Goal: Find specific page/section: Find specific page/section

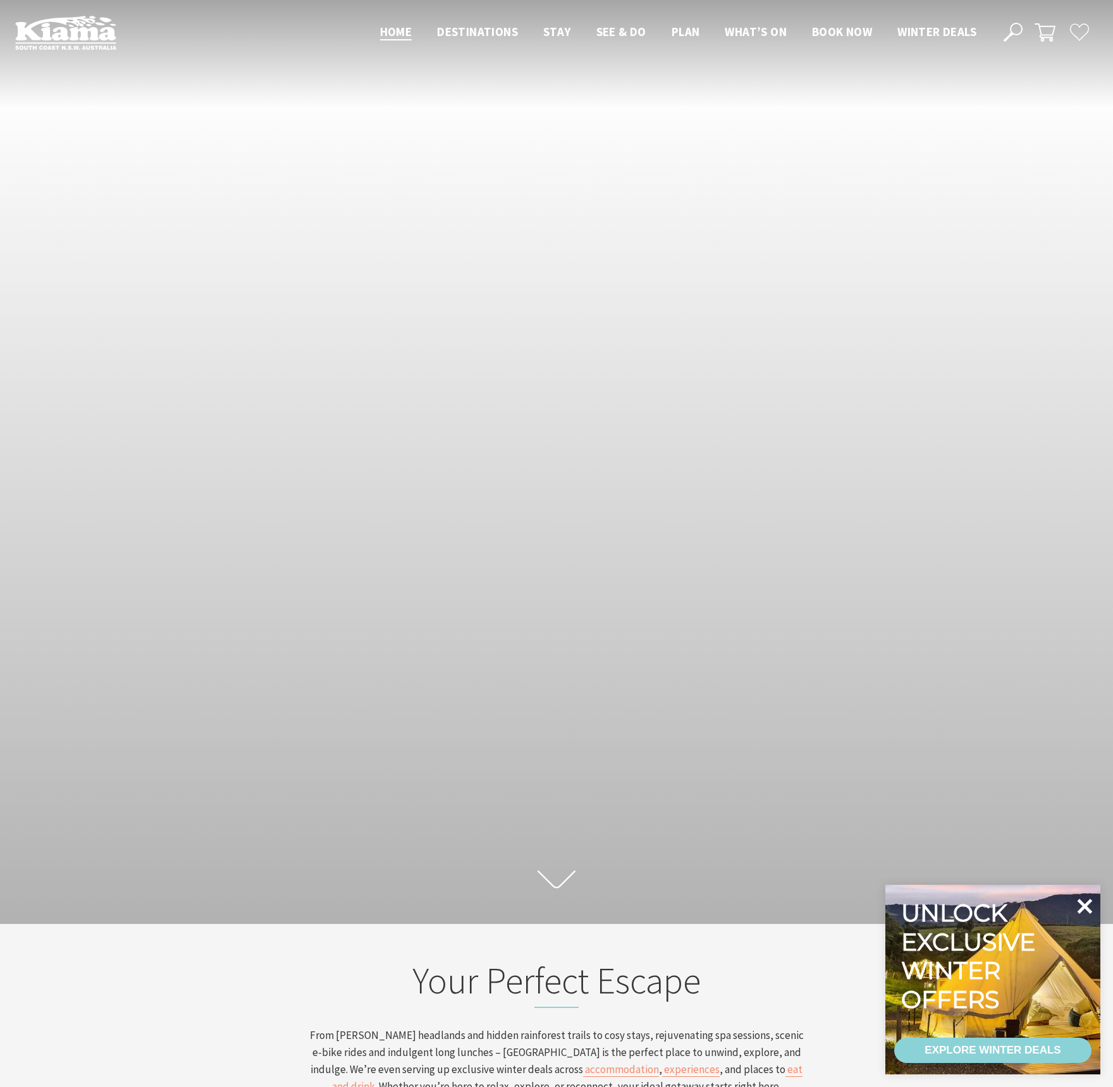
scroll to position [197, 1103]
click at [1088, 911] on icon at bounding box center [1084, 906] width 15 height 15
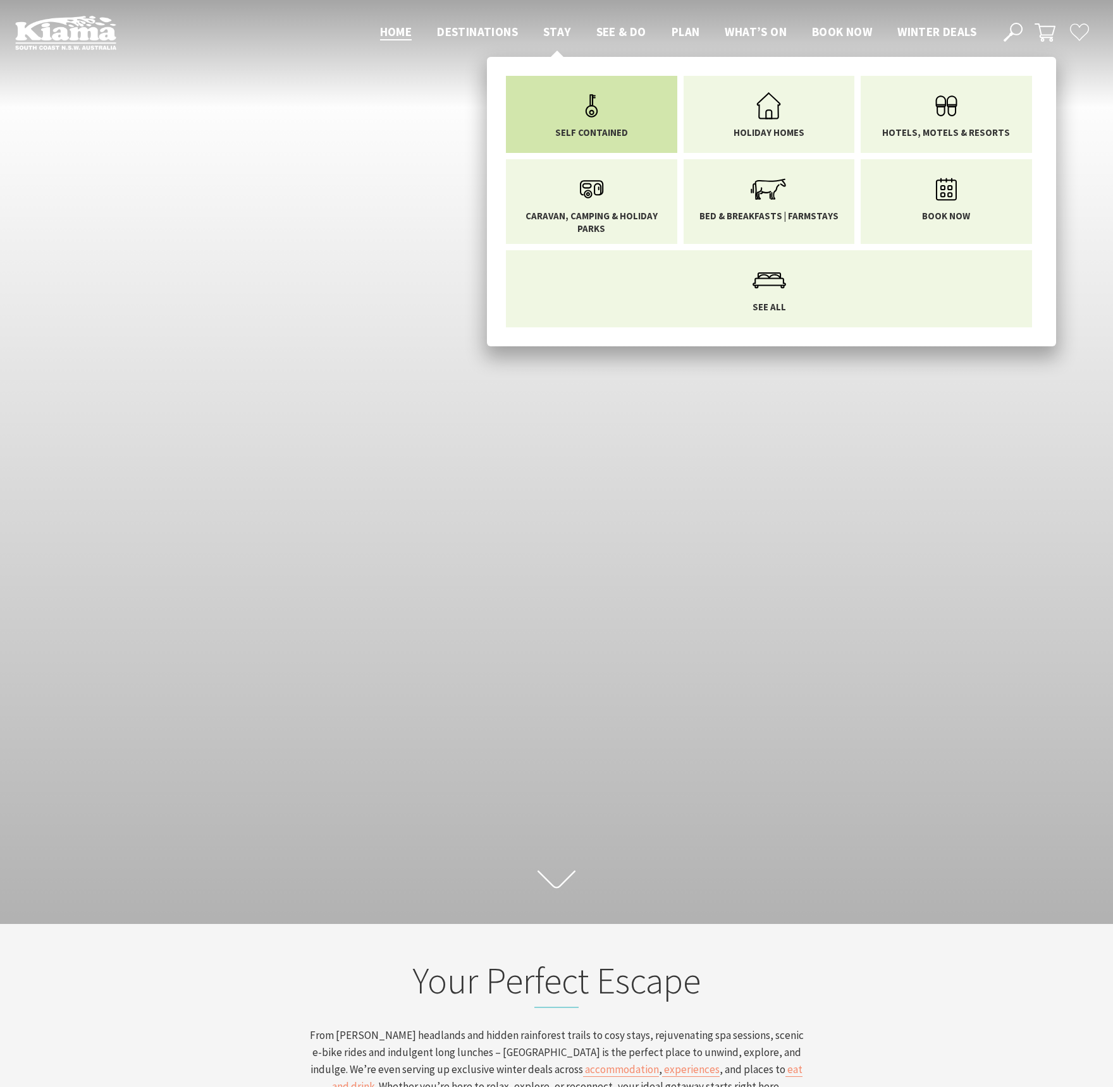
click at [621, 126] on span "Self Contained" at bounding box center [591, 132] width 73 height 13
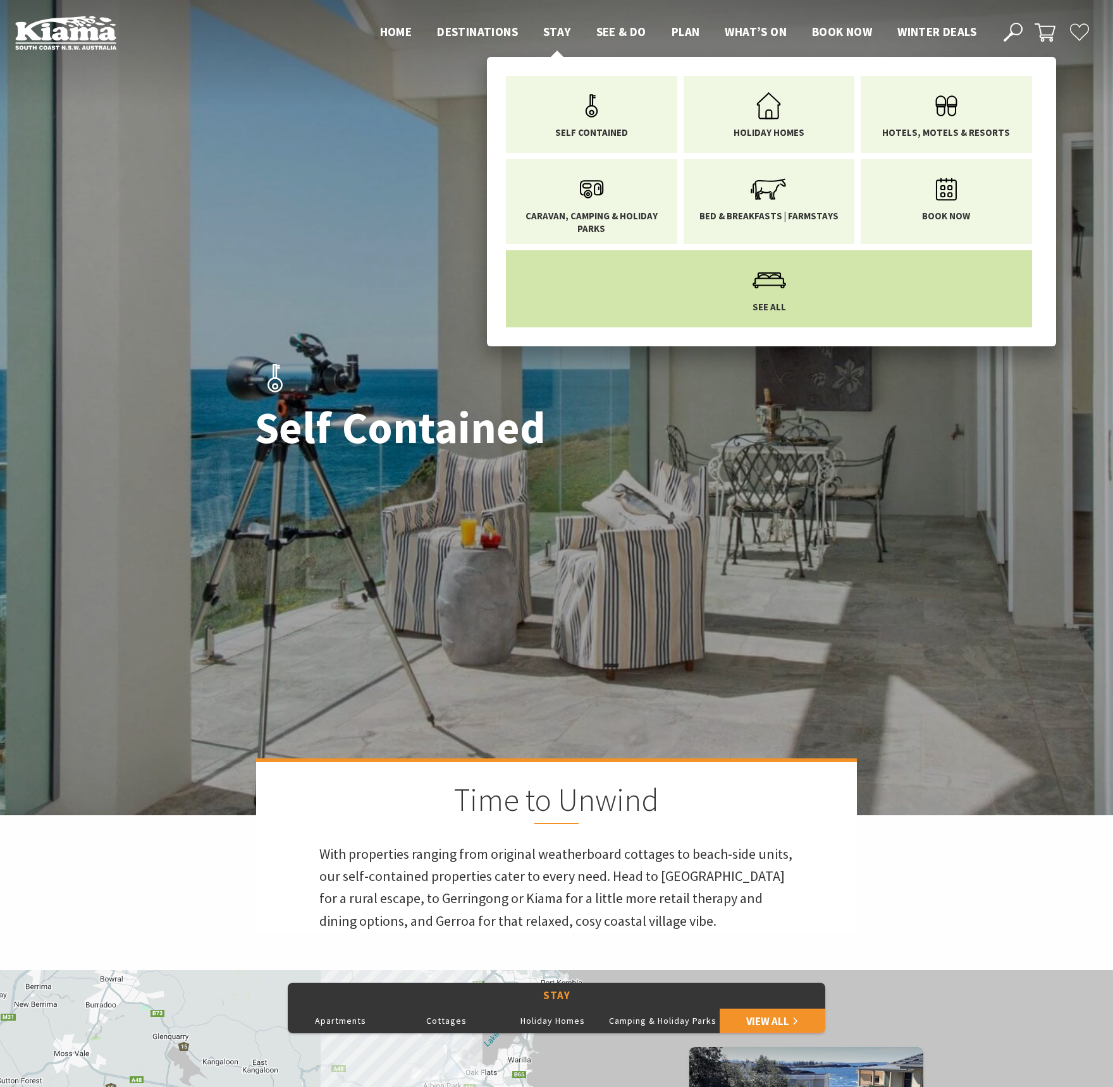
click at [749, 277] on icon "Main Menu" at bounding box center [769, 280] width 41 height 41
